Goal: Transaction & Acquisition: Purchase product/service

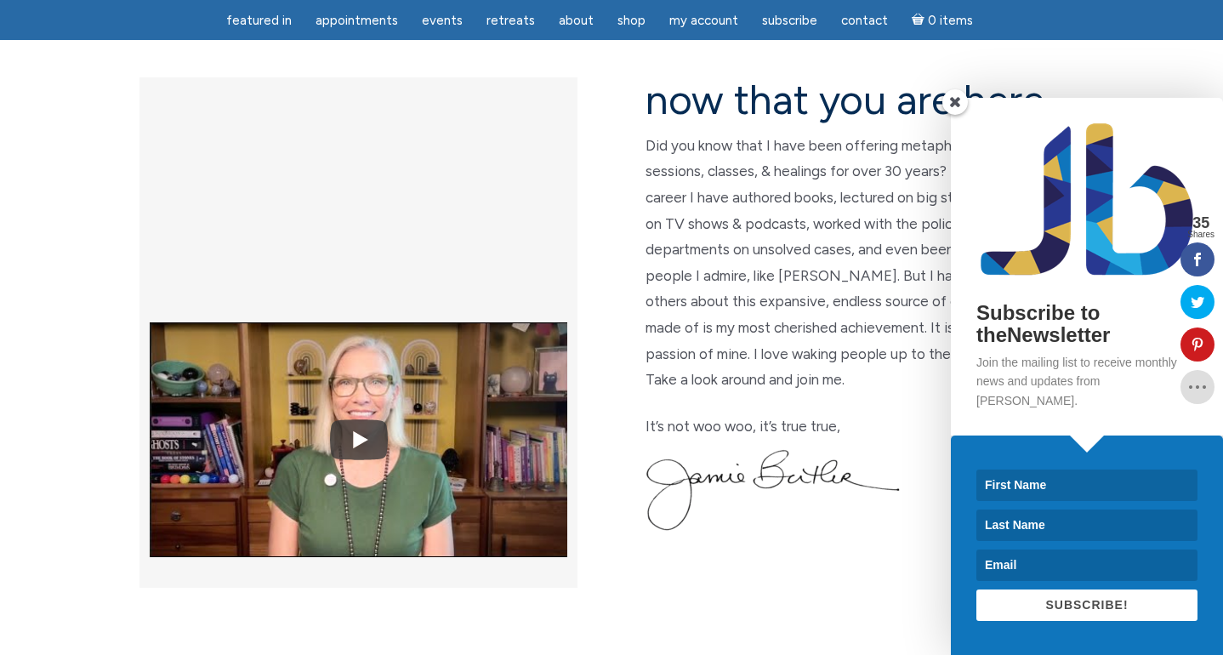
scroll to position [457, 0]
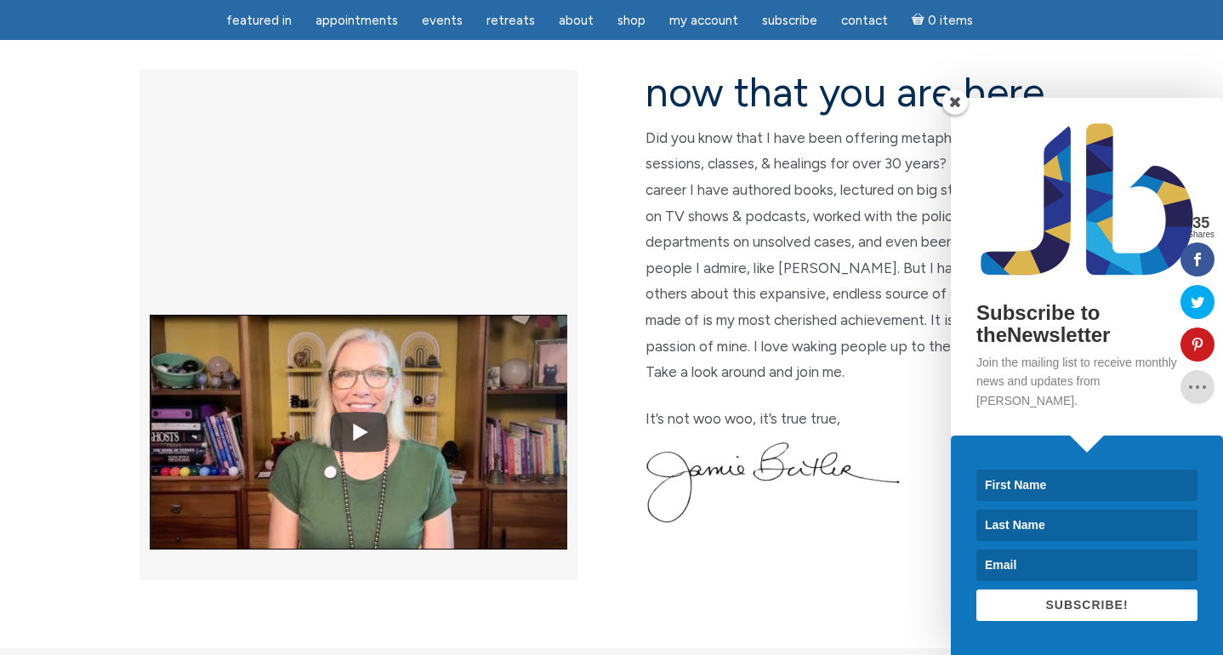
click at [952, 115] on span at bounding box center [955, 102] width 26 height 26
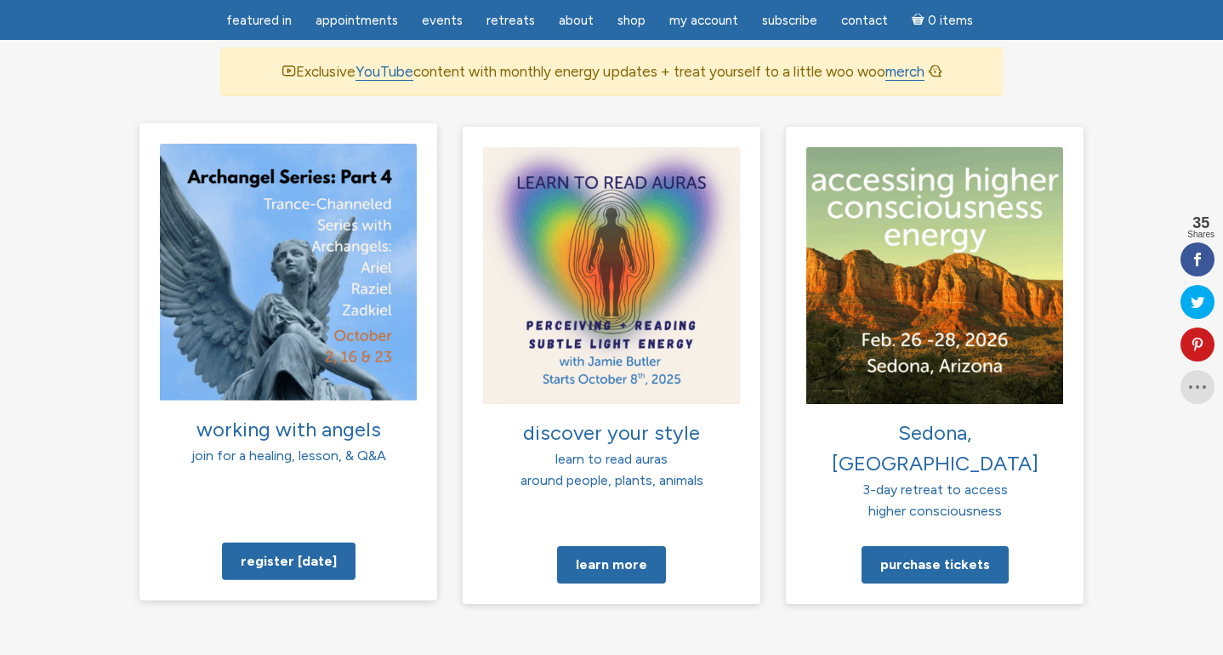
scroll to position [1203, 0]
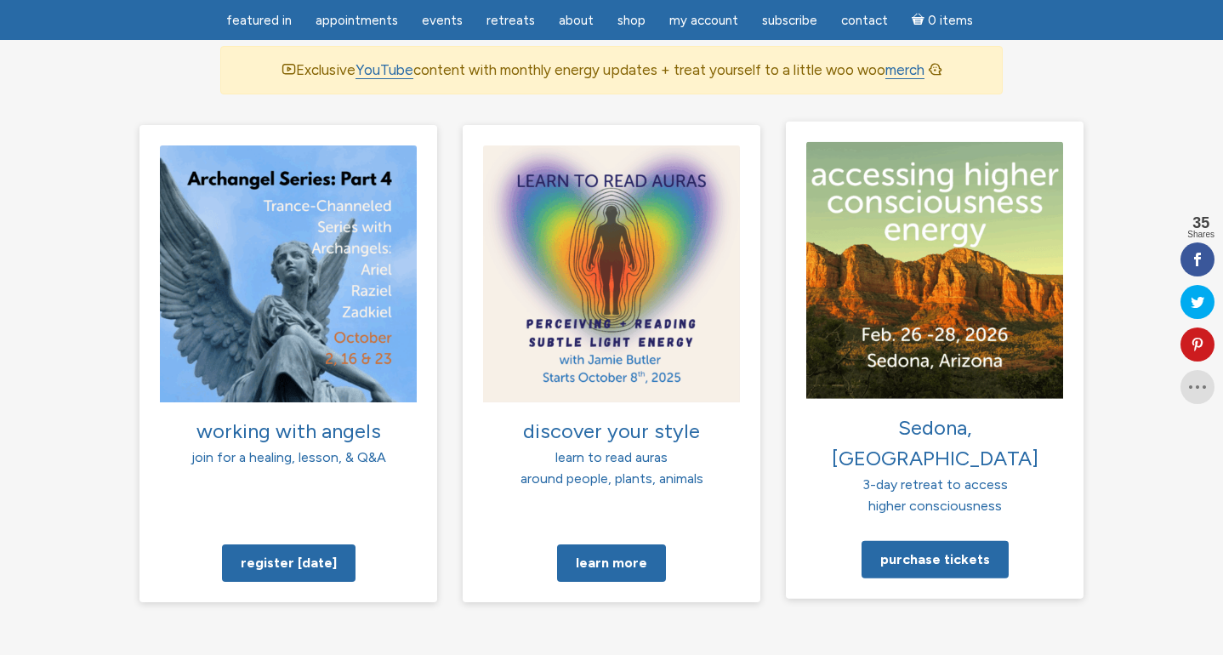
click at [951, 242] on img at bounding box center [934, 269] width 257 height 257
click at [923, 540] on link "Purchase tickets" at bounding box center [934, 558] width 147 height 37
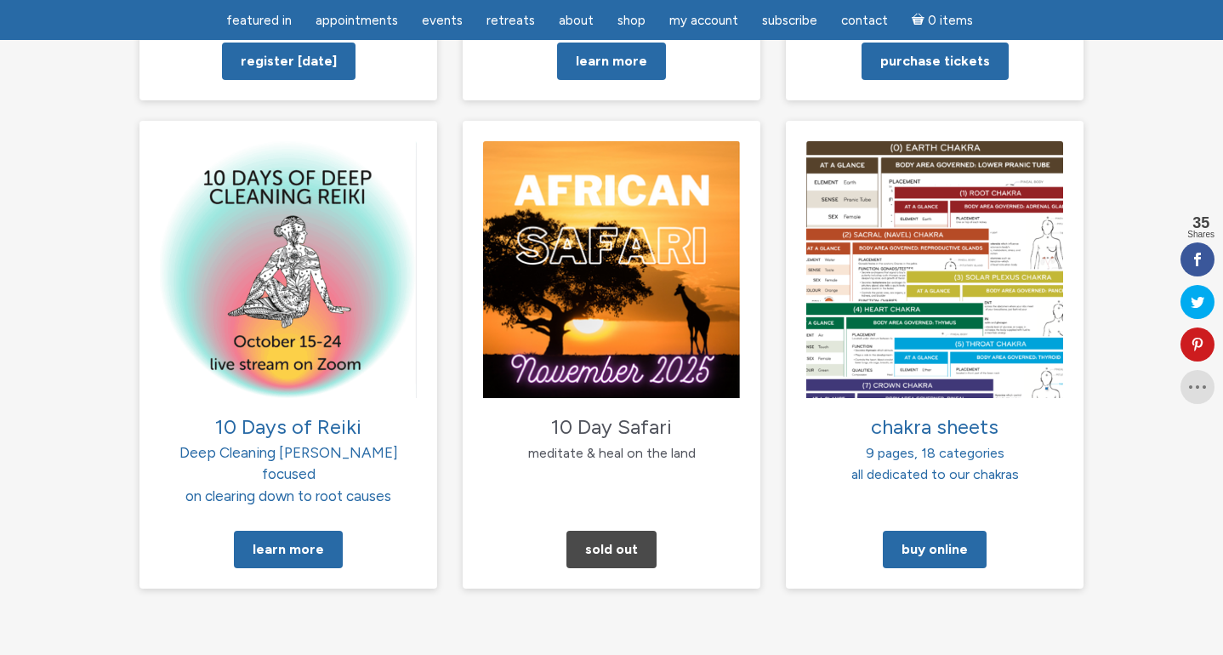
scroll to position [1704, 0]
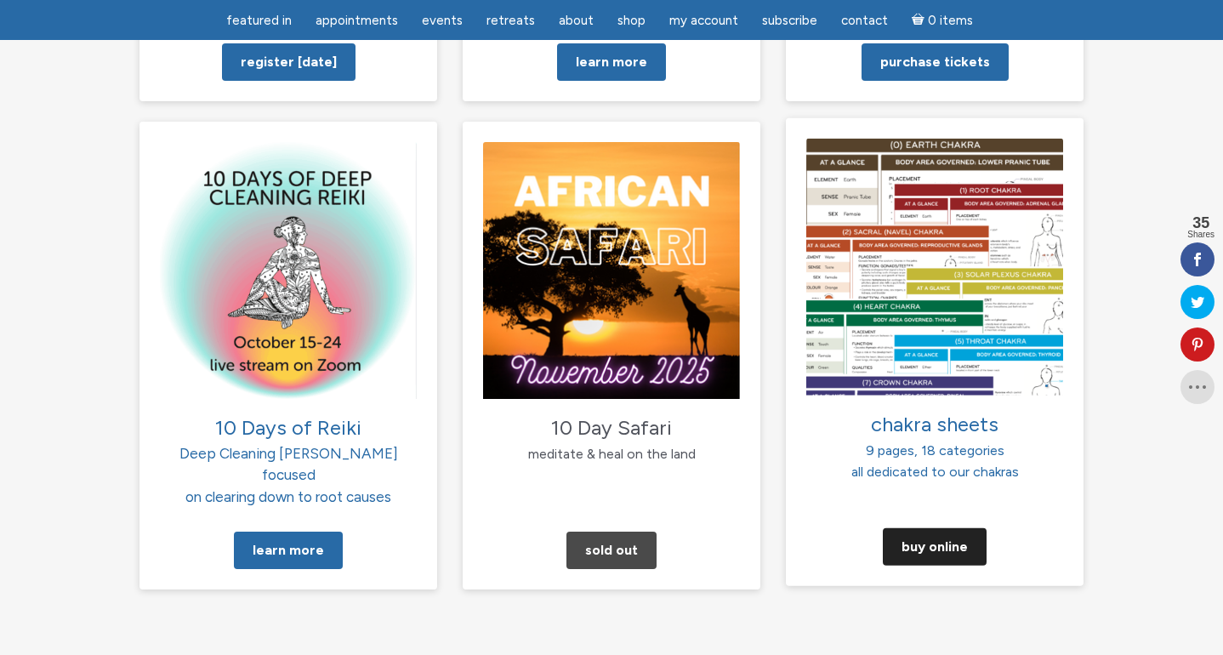
click at [926, 528] on link "Buy Online" at bounding box center [935, 546] width 104 height 37
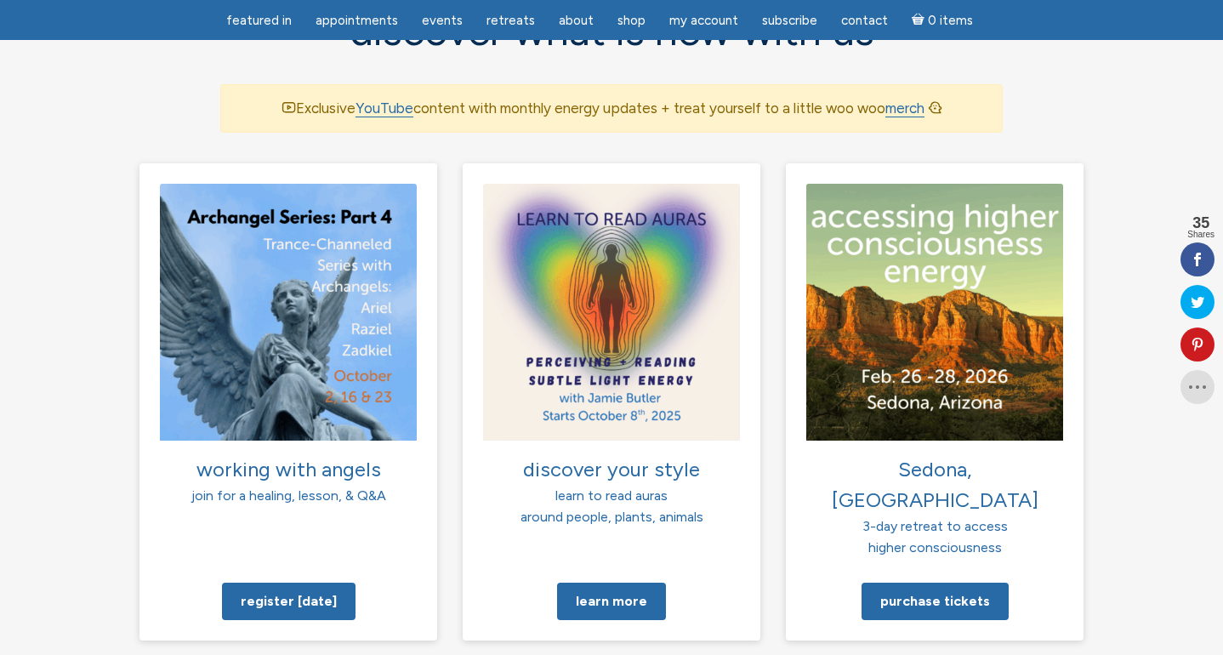
scroll to position [1166, 0]
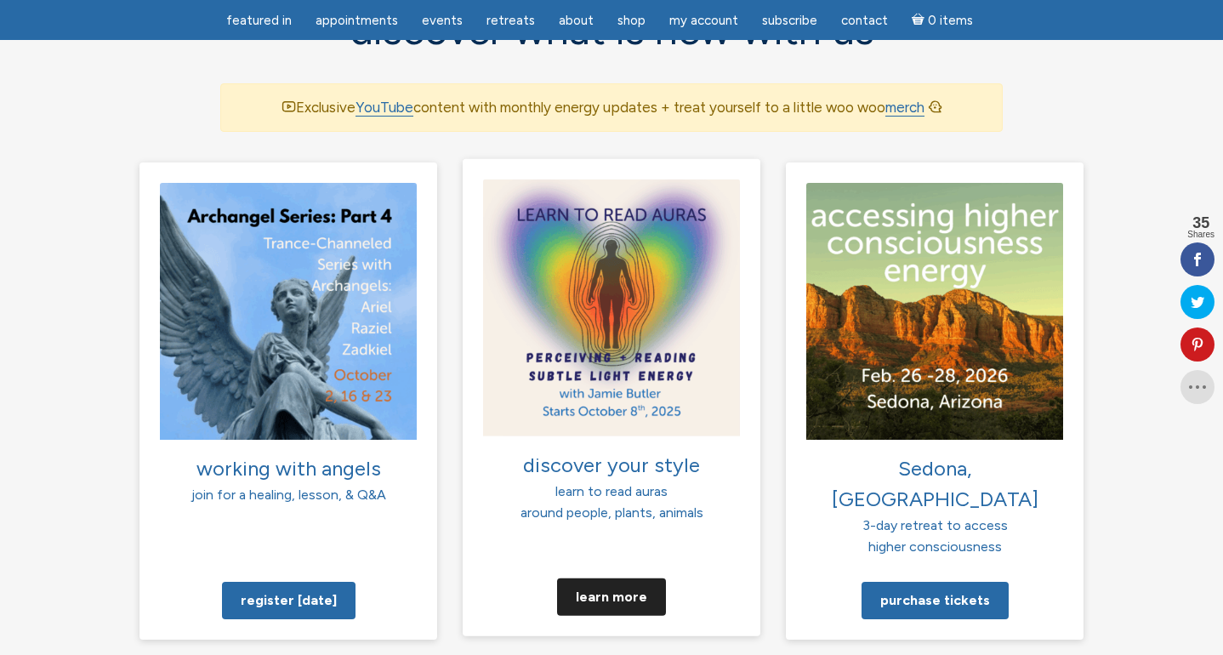
click at [599, 577] on link "Learn more" at bounding box center [611, 595] width 109 height 37
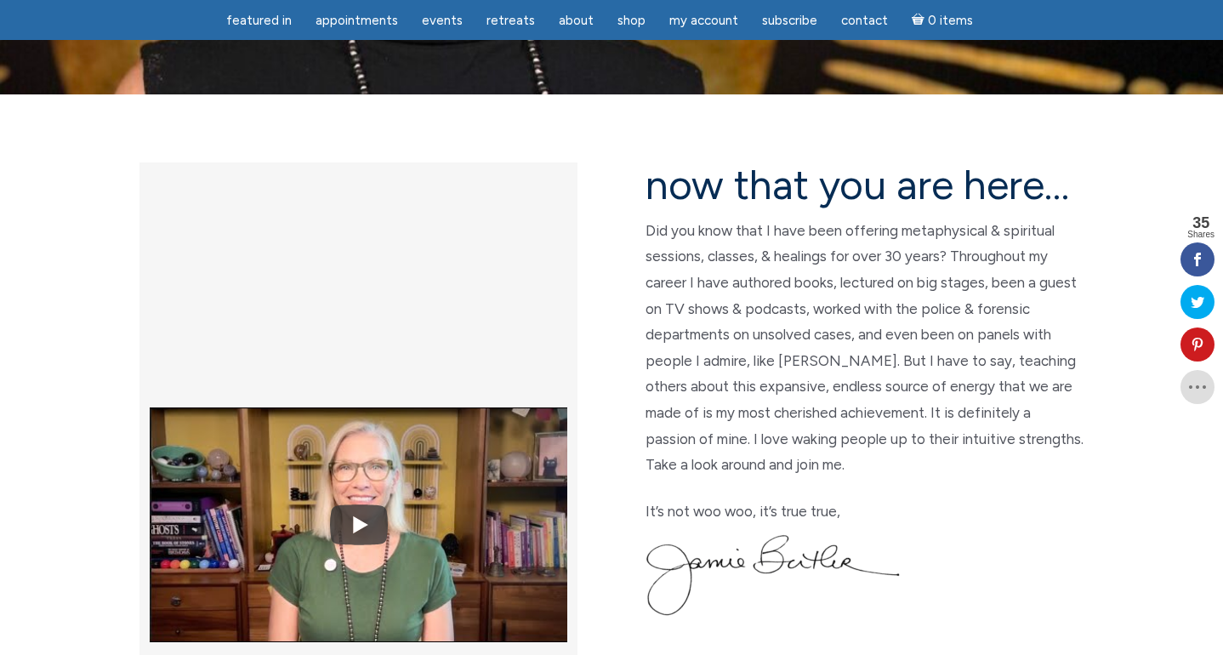
scroll to position [371, 0]
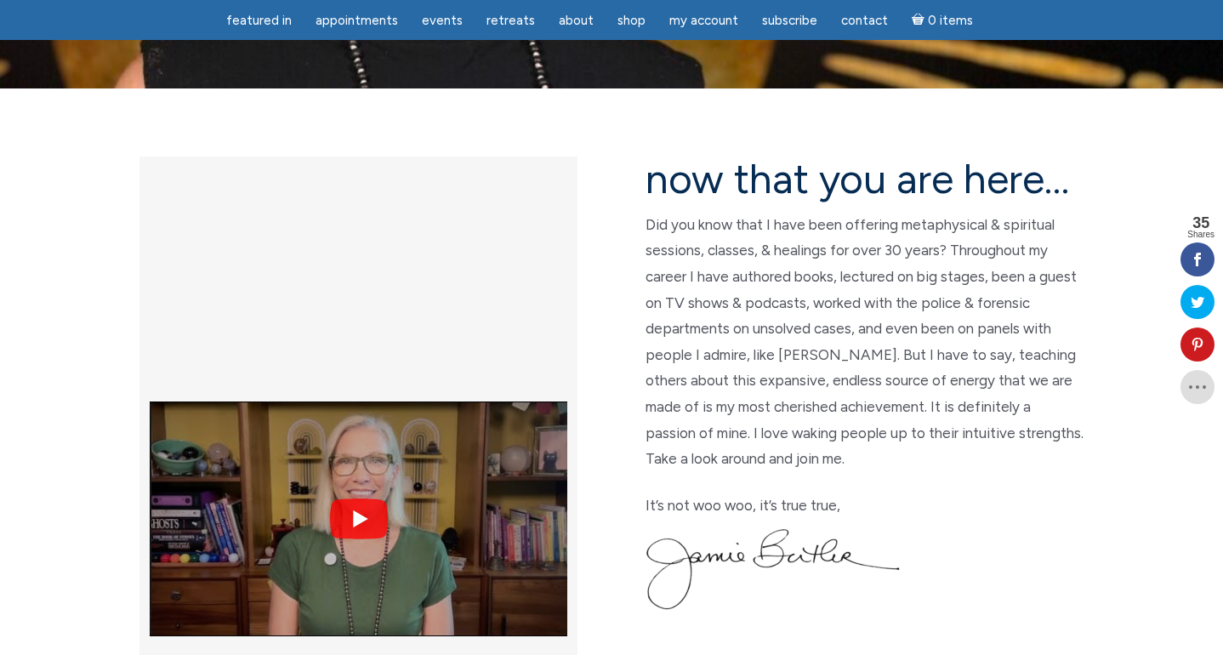
click at [372, 362] on img at bounding box center [358, 518] width 417 height 313
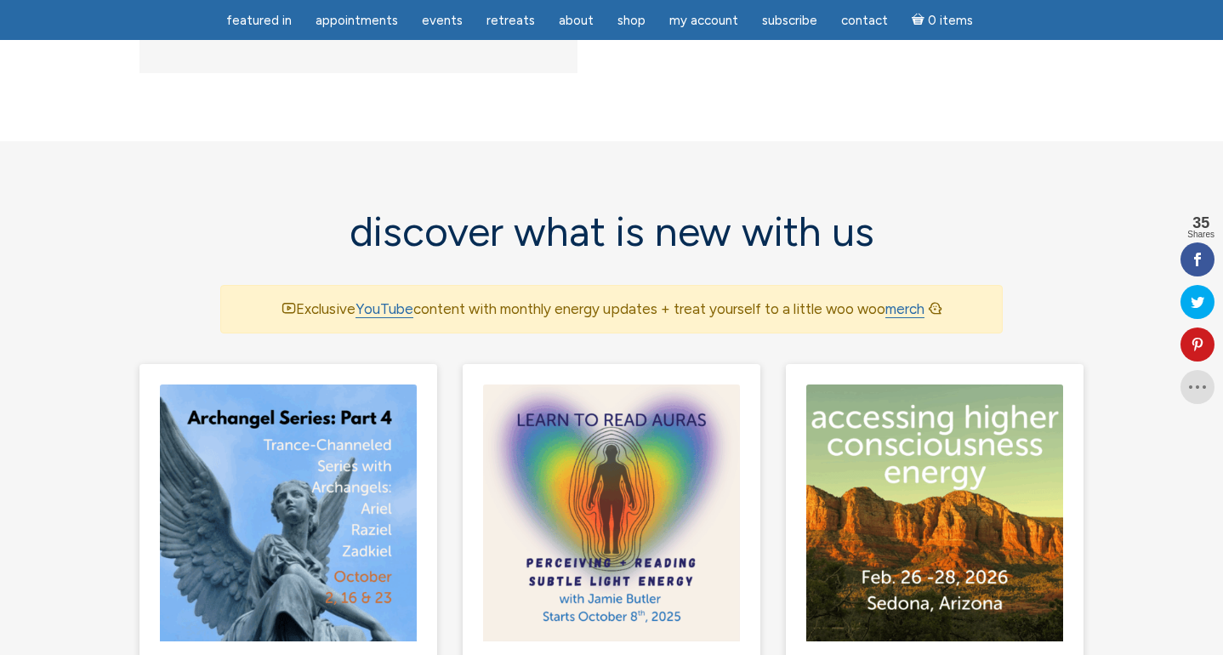
scroll to position [978, 0]
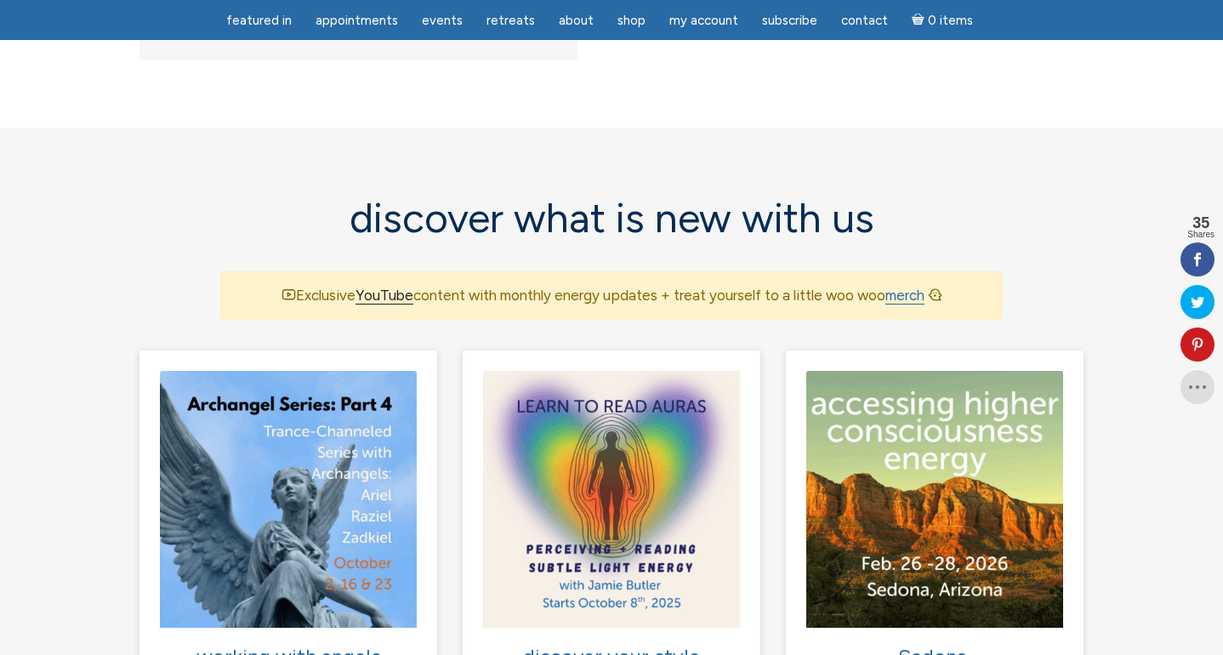
click at [378, 287] on link "YouTube" at bounding box center [384, 296] width 58 height 18
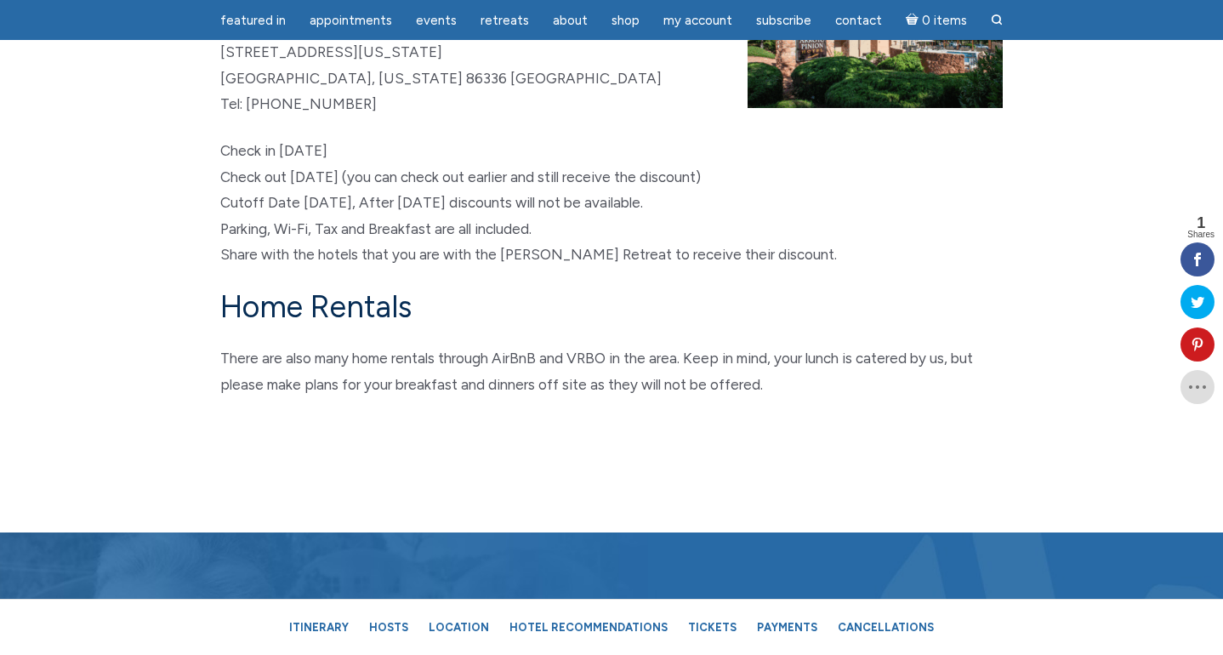
scroll to position [10333, 0]
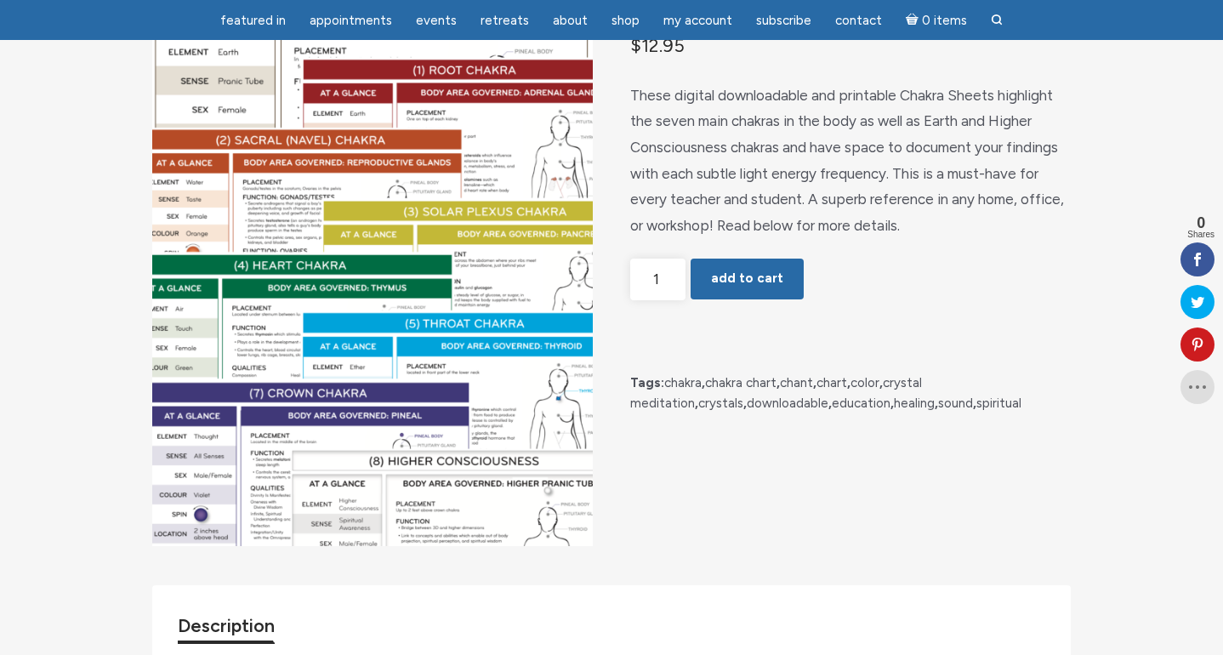
scroll to position [194, 0]
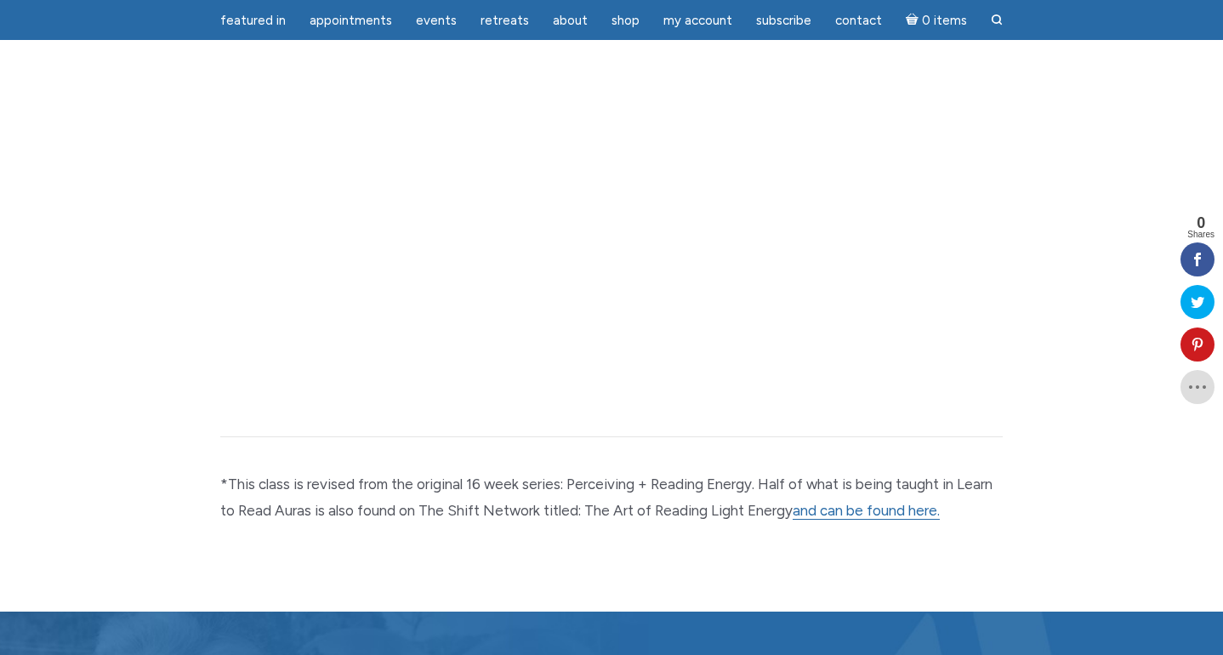
scroll to position [3148, 0]
